Goal: Task Accomplishment & Management: Use online tool/utility

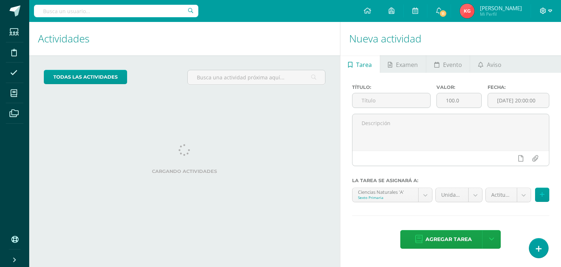
click at [551, 10] on icon at bounding box center [550, 11] width 4 height 7
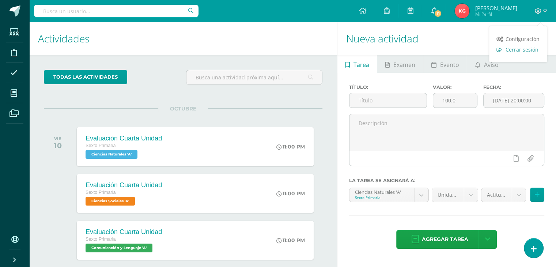
click at [516, 53] on span "Cerrar sesión" at bounding box center [521, 49] width 33 height 7
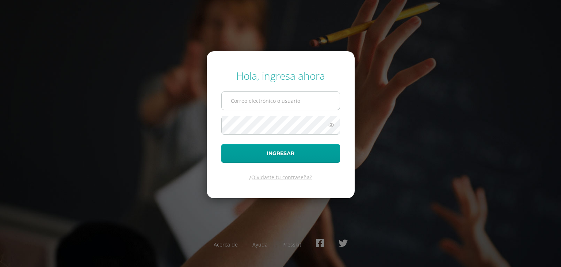
click at [283, 100] on input "text" at bounding box center [281, 101] width 118 height 18
type input "dairinmejicanoscep@gmail.com"
click at [221, 144] on button "Ingresar" at bounding box center [280, 153] width 119 height 19
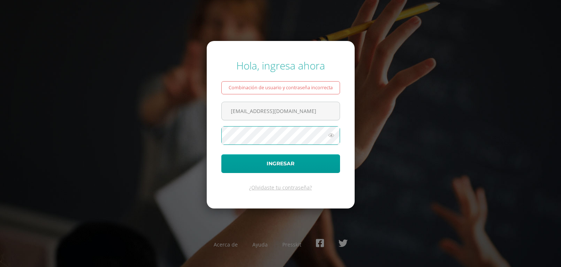
click at [221, 154] on button "Ingresar" at bounding box center [280, 163] width 119 height 19
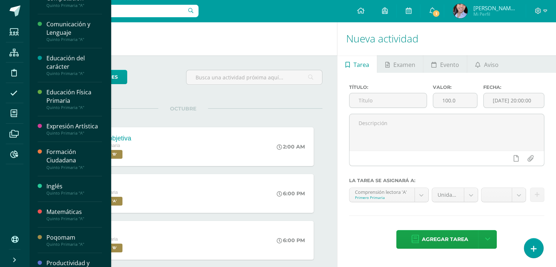
scroll to position [2601, 0]
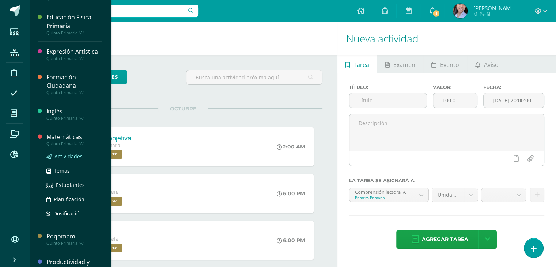
click at [55, 153] on span "Actividades" at bounding box center [68, 156] width 28 height 7
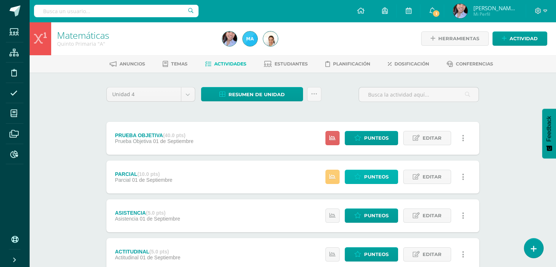
click at [374, 176] on span "Punteos" at bounding box center [376, 177] width 24 height 14
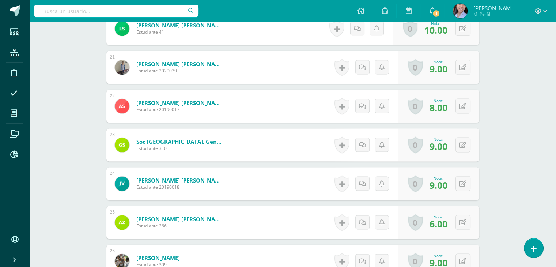
scroll to position [1072, 0]
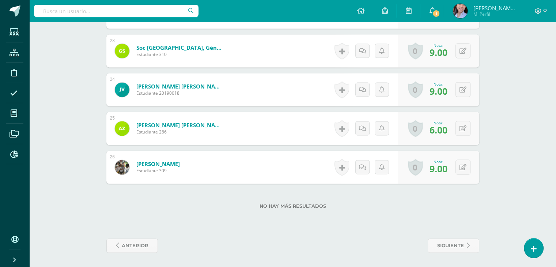
click at [167, 164] on link "Zepeda García, Elízabeth Ariany" at bounding box center [157, 163] width 43 height 7
